Goal: Transaction & Acquisition: Purchase product/service

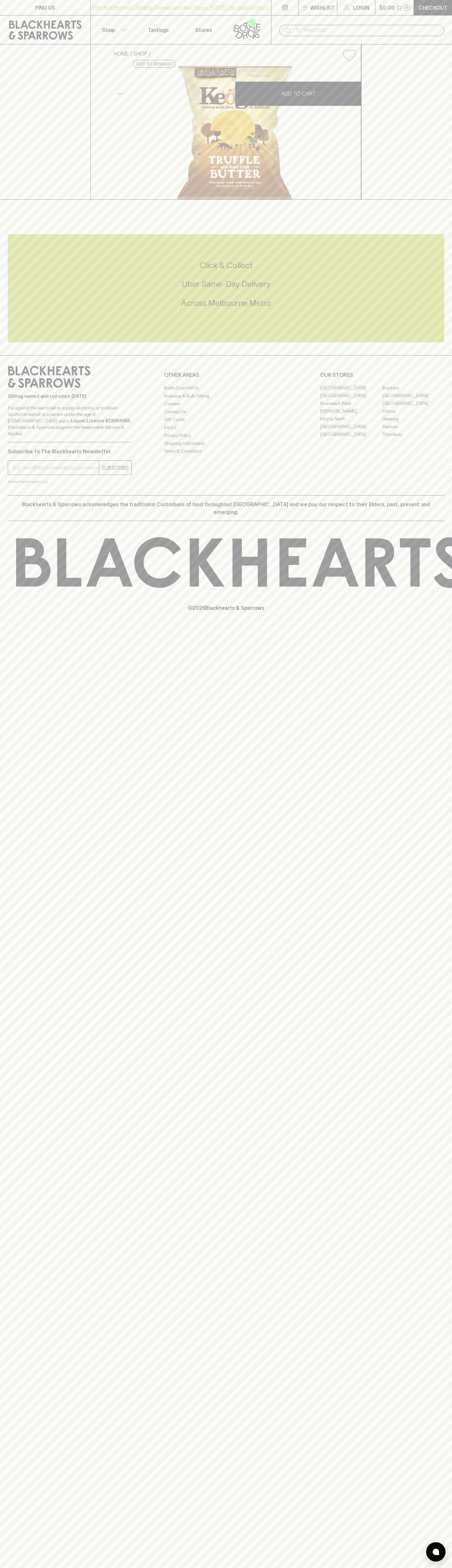
click at [51, 31] on icon at bounding box center [45, 30] width 81 height 19
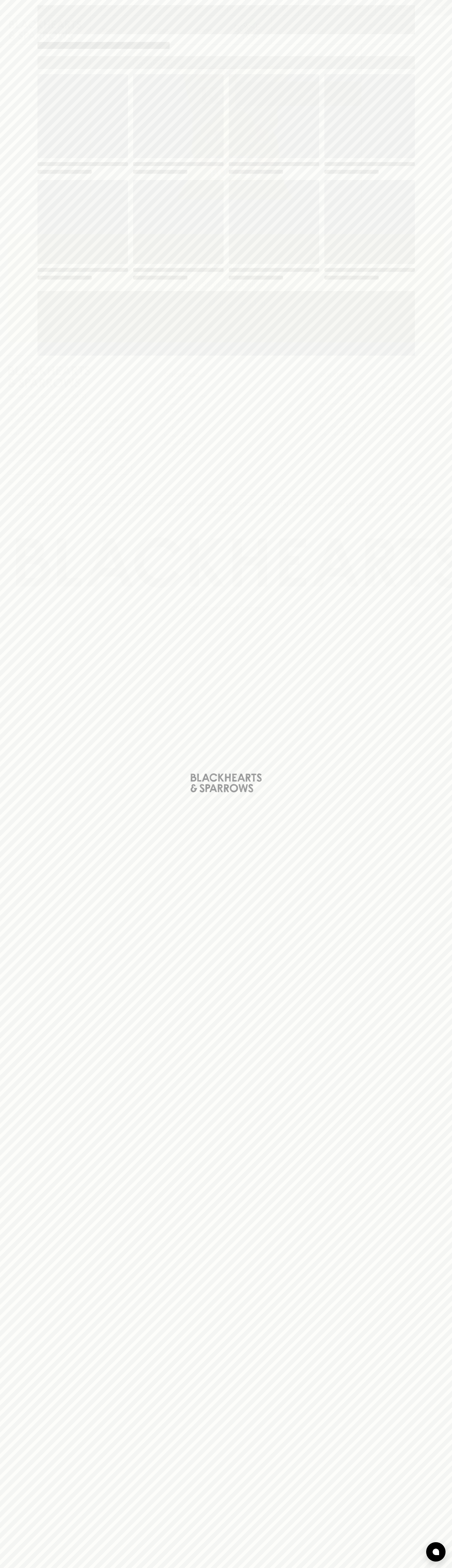
click at [423, 841] on div "Loading" at bounding box center [226, 784] width 452 height 1568
click at [168, 1567] on html "FIND US | No Bad Bottles | Sibling Owned and Run Since 2006 | No Bad Bottles | …" at bounding box center [226, 784] width 452 height 1568
click at [16, 452] on div "Loading" at bounding box center [226, 784] width 452 height 1568
